Goal: Task Accomplishment & Management: Use online tool/utility

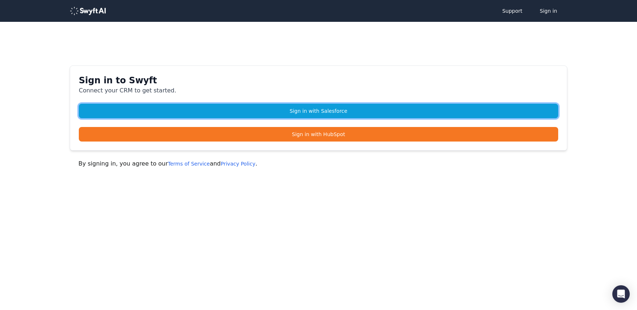
click at [300, 110] on link "Sign in with Salesforce" at bounding box center [319, 111] width 480 height 15
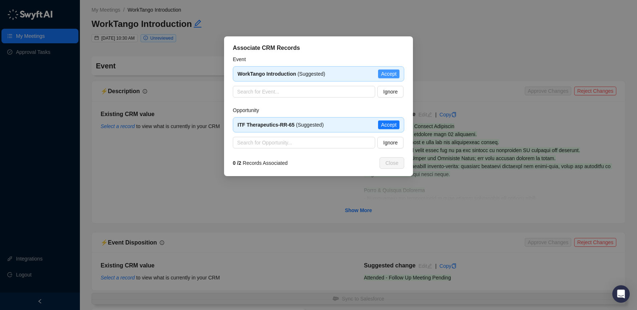
click at [385, 75] on span "Accept" at bounding box center [389, 74] width 16 height 8
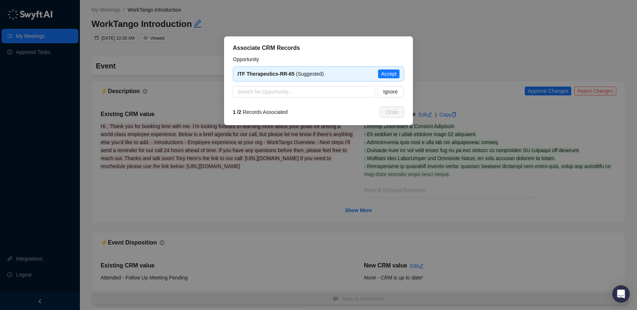
click at [385, 75] on span "Accept" at bounding box center [389, 74] width 16 height 8
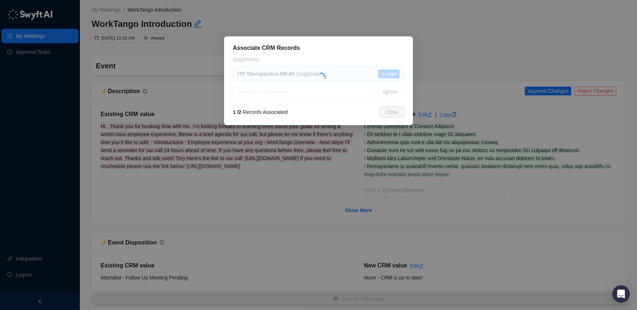
type textarea "**********"
type input "**********"
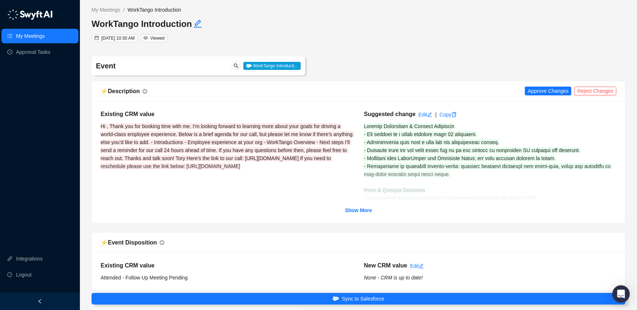
scroll to position [54, 0]
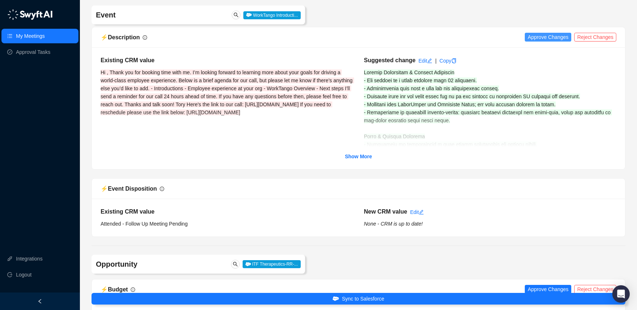
click at [539, 38] on span "Approve Changes" at bounding box center [548, 37] width 41 height 8
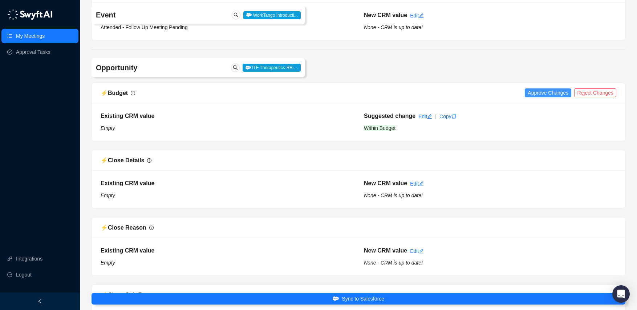
scroll to position [251, 0]
click at [541, 90] on span "Approve Changes" at bounding box center [548, 92] width 41 height 8
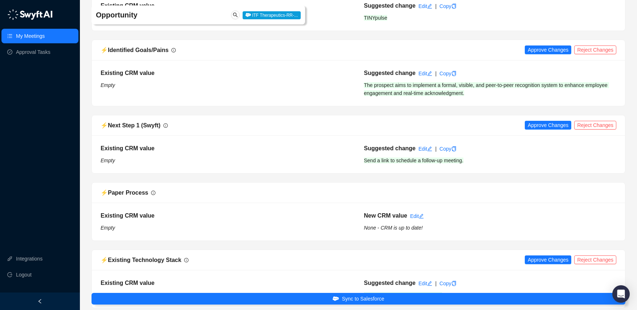
scroll to position [845, 0]
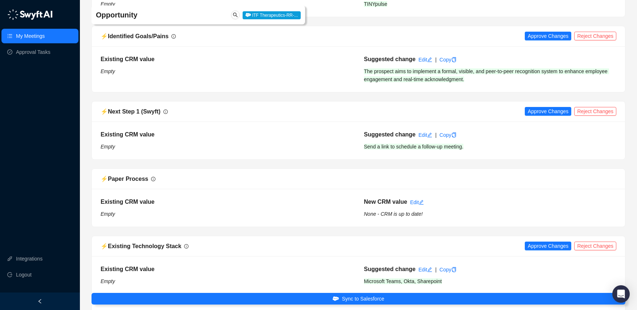
click at [535, 41] on div "⚡️ Identified Goals/Pains Approve Changes Reject Changes" at bounding box center [359, 36] width 516 height 9
click at [536, 37] on span "Approve Changes" at bounding box center [548, 36] width 41 height 8
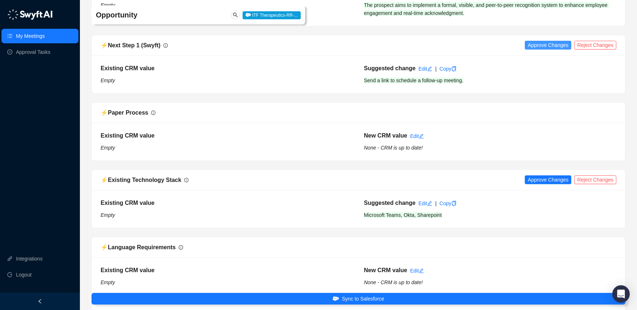
scroll to position [931, 0]
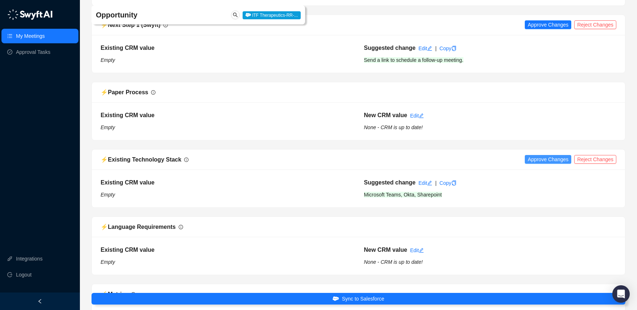
click at [534, 160] on span "Approve Changes" at bounding box center [548, 159] width 41 height 8
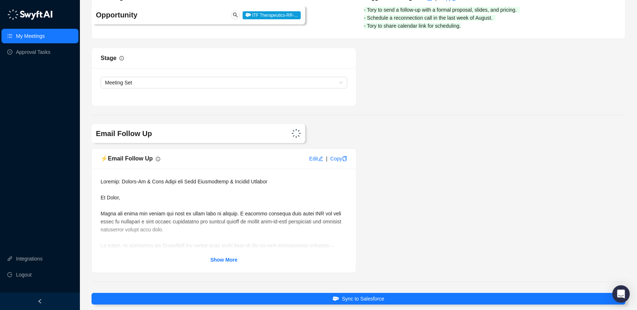
scroll to position [1523, 0]
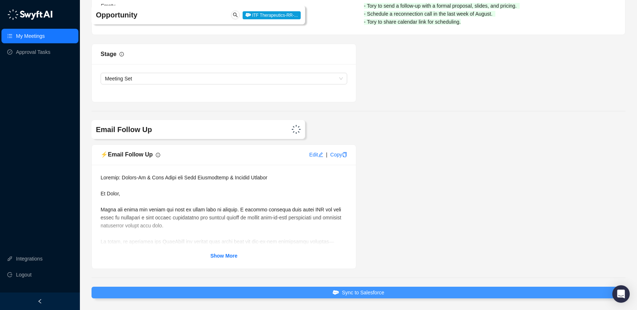
click at [370, 294] on span "Sync to Salesforce" at bounding box center [363, 292] width 43 height 8
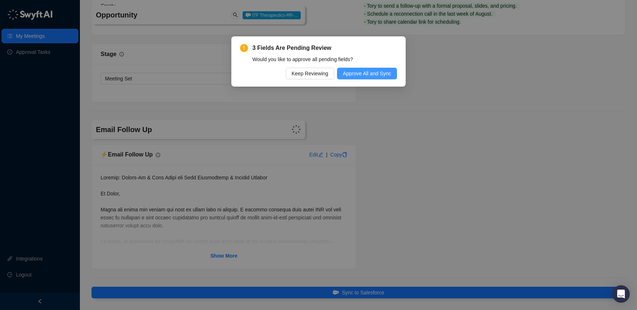
click at [374, 78] on div "3 Fields Are Pending Review Would you like to approve all pending fields? Keep …" at bounding box center [319, 61] width 174 height 50
click at [374, 78] on button "Approve All and Sync" at bounding box center [367, 74] width 60 height 12
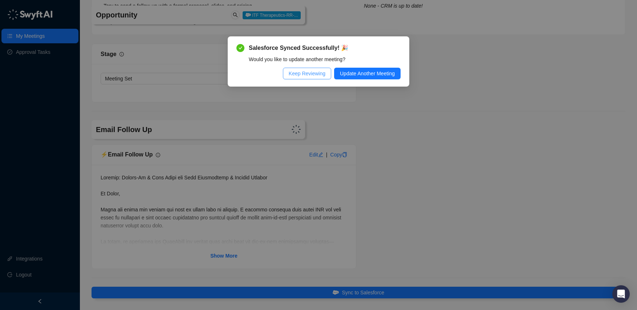
click at [307, 74] on span "Keep Reviewing" at bounding box center [307, 73] width 37 height 8
